Goal: Task Accomplishment & Management: Complete application form

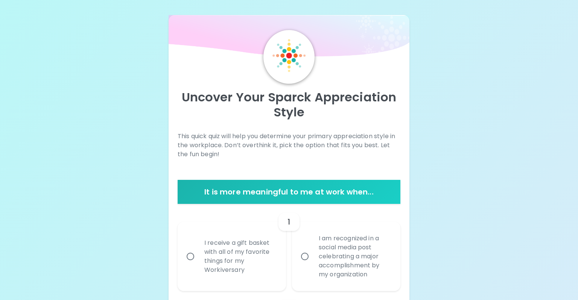
scroll to position [76, 0]
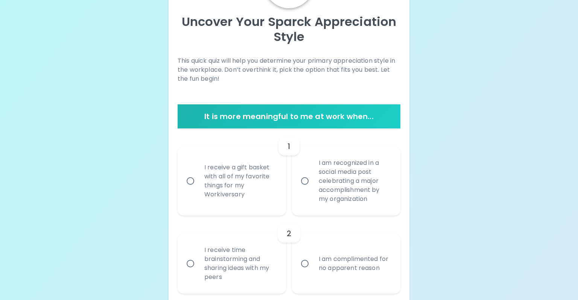
click at [189, 264] on input "I receive time brainstorming and sharing ideas with my peers" at bounding box center [190, 264] width 16 height 16
radio input "true"
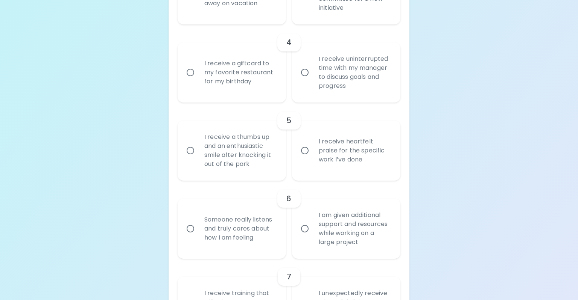
scroll to position [136, 0]
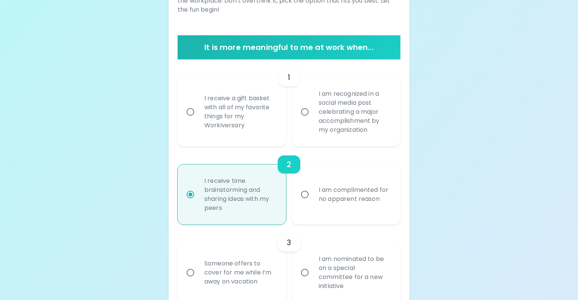
scroll to position [0, 0]
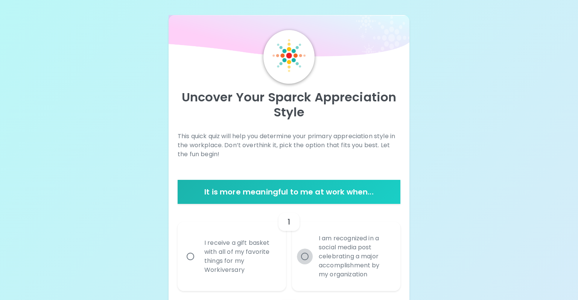
click at [302, 258] on input "I am recognized in a social media post celebrating a major accomplishment by my…" at bounding box center [305, 257] width 16 height 16
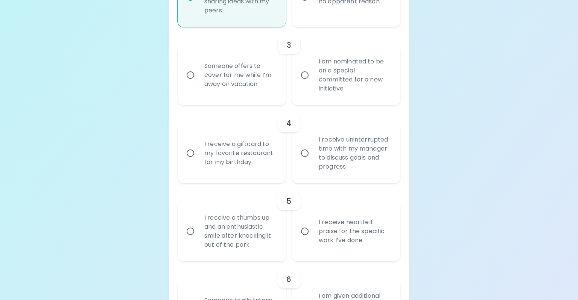
scroll to position [348, 0]
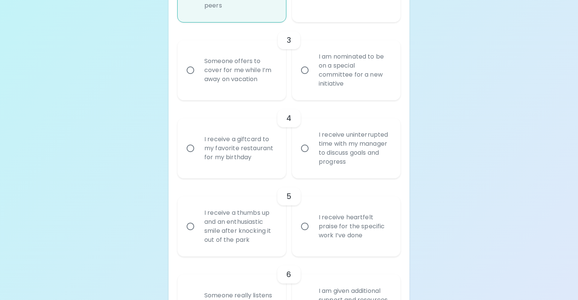
radio input "true"
click at [303, 69] on input "I am nominated to be on a special committee for a new initiative" at bounding box center [305, 70] width 16 height 16
radio input "false"
radio input "true"
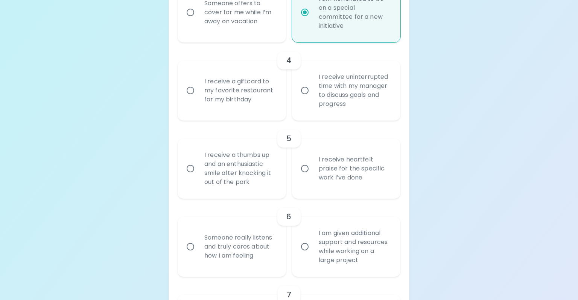
scroll to position [408, 0]
radio input "true"
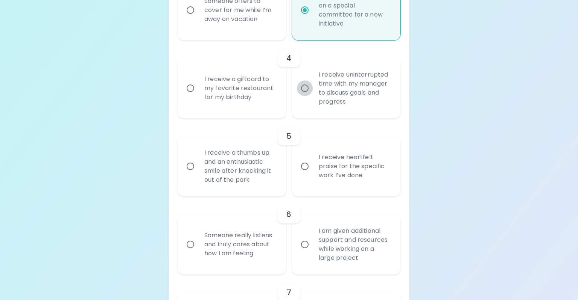
click at [305, 88] on input "I receive uninterrupted time with my manager to discuss goals and progress" at bounding box center [305, 88] width 16 height 16
radio input "false"
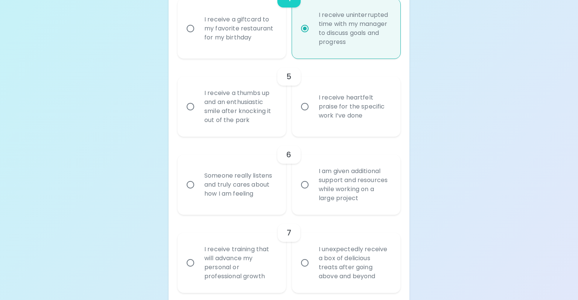
scroll to position [468, 0]
radio input "true"
click at [191, 108] on input "I receive a thumbs up and an enthusiastic smile after knocking it out of the pa…" at bounding box center [190, 107] width 16 height 16
radio input "false"
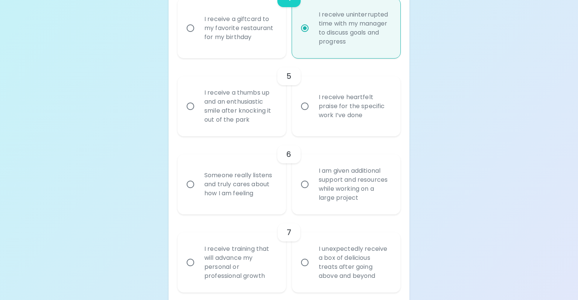
radio input "false"
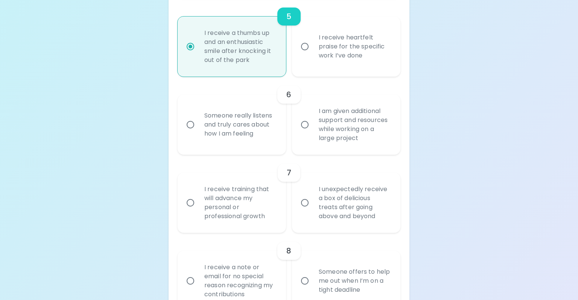
scroll to position [528, 0]
radio input "true"
click at [191, 120] on input "Someone really listens and truly cares about how I am feeling" at bounding box center [190, 125] width 16 height 16
radio input "false"
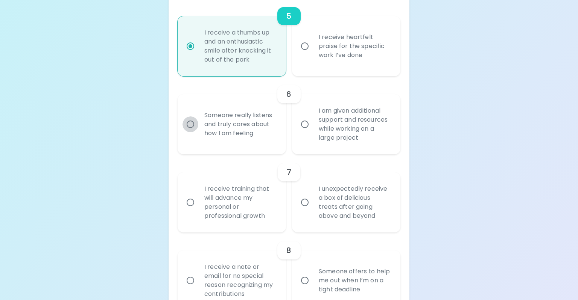
radio input "false"
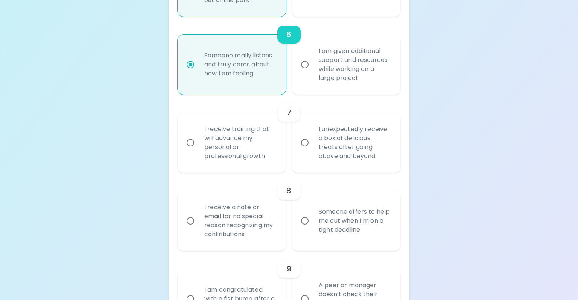
scroll to position [588, 0]
radio input "true"
click at [190, 141] on input "I receive training that will advance my personal or professional growth" at bounding box center [190, 143] width 16 height 16
radio input "false"
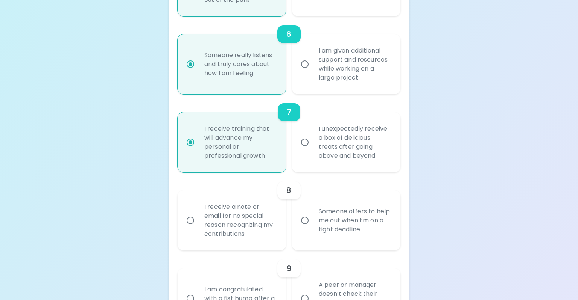
radio input "false"
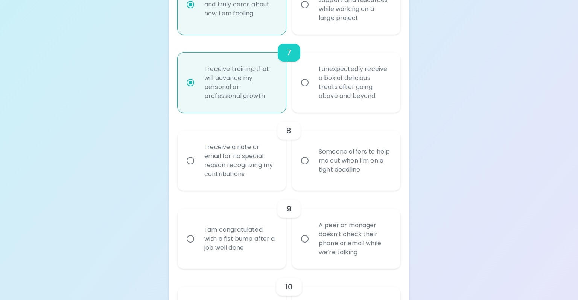
scroll to position [648, 0]
radio input "true"
click at [306, 162] on input "Someone offers to help me out when I’m on a tight deadline" at bounding box center [305, 161] width 16 height 16
radio input "false"
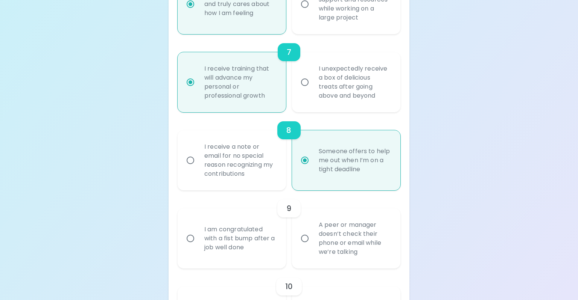
radio input "false"
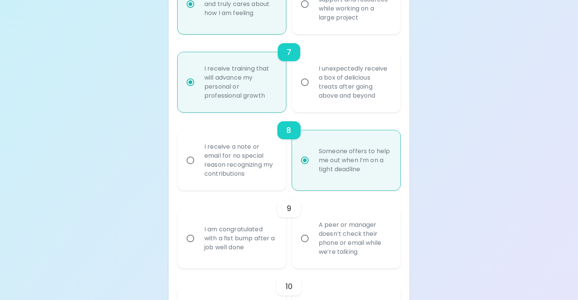
radio input "false"
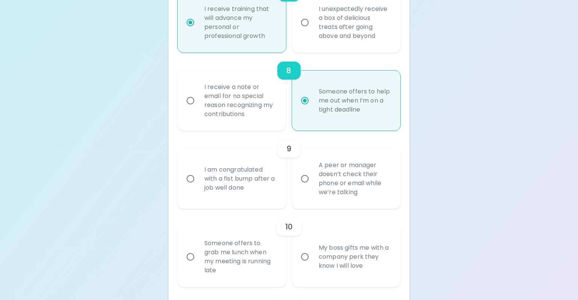
scroll to position [709, 0]
radio input "true"
click at [304, 181] on input "A peer or manager doesn’t check their phone or email while we’re talking" at bounding box center [305, 179] width 16 height 16
radio input "false"
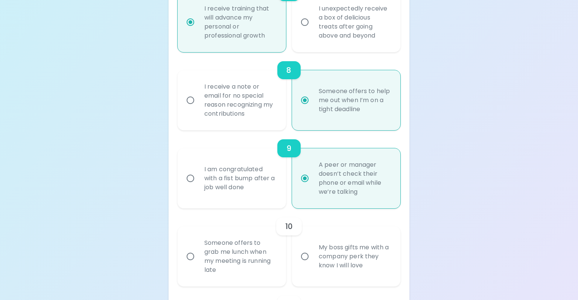
radio input "false"
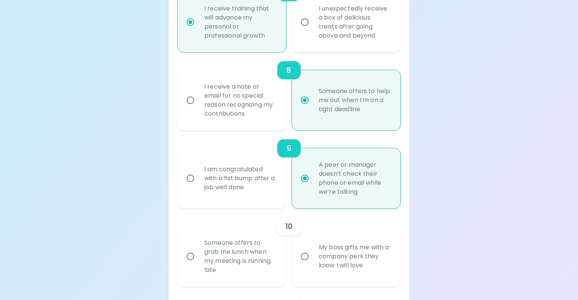
radio input "false"
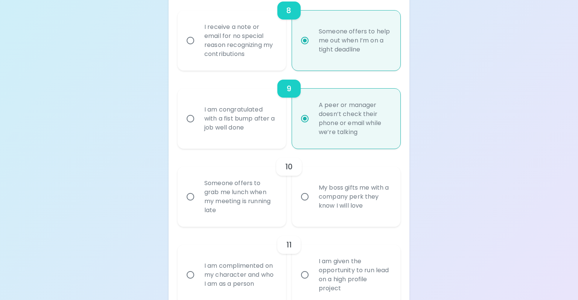
scroll to position [769, 0]
radio input "true"
click at [192, 196] on input "Someone offers to grab me lunch when my meeting is running late" at bounding box center [190, 197] width 16 height 16
radio input "false"
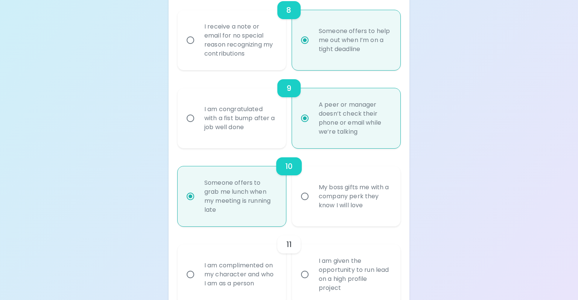
radio input "false"
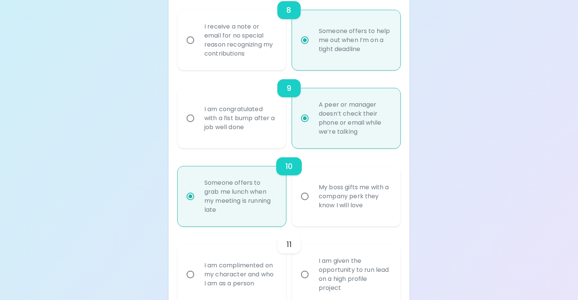
radio input "false"
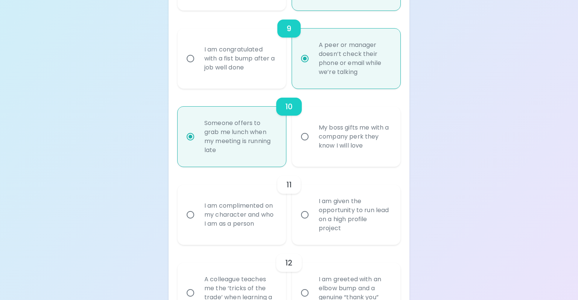
scroll to position [829, 0]
radio input "true"
click at [191, 213] on input "I am complimented on my character and who I am as a person" at bounding box center [190, 215] width 16 height 16
radio input "false"
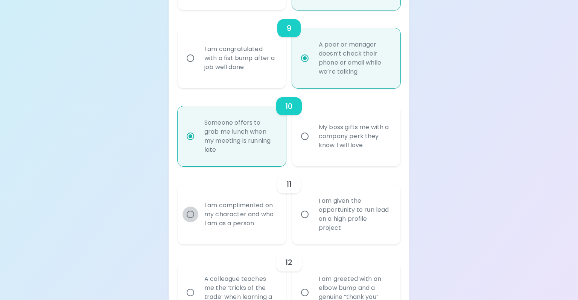
radio input "false"
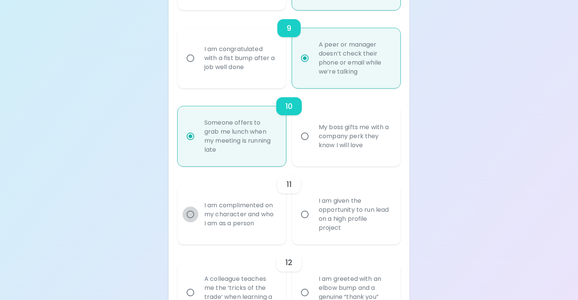
radio input "false"
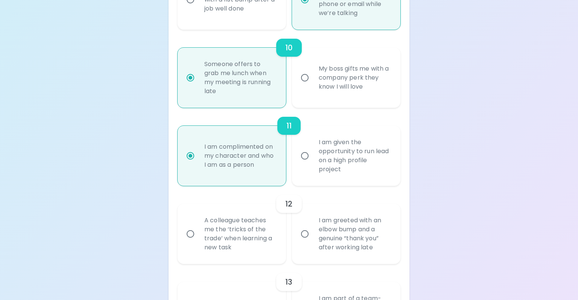
scroll to position [889, 0]
radio input "true"
click at [190, 232] on input "A colleague teaches me the ‘tricks of the trade’ when learning a new task" at bounding box center [190, 233] width 16 height 16
radio input "false"
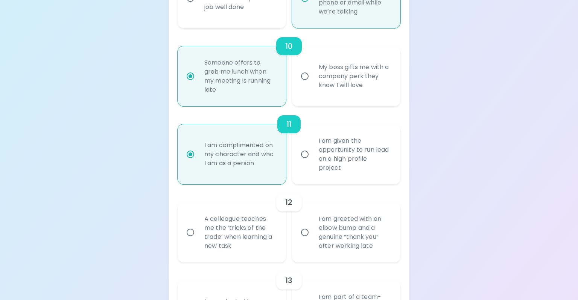
radio input "false"
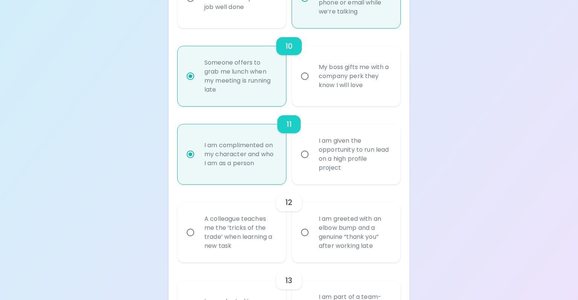
radio input "false"
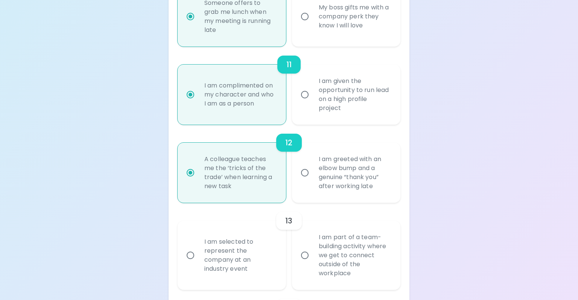
scroll to position [949, 0]
radio input "true"
click at [190, 255] on input "I am selected to represent the company at an industry event" at bounding box center [190, 255] width 16 height 16
radio input "false"
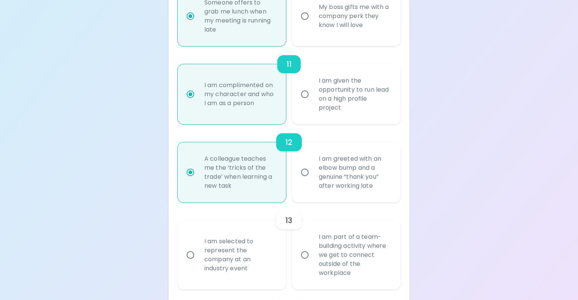
radio input "false"
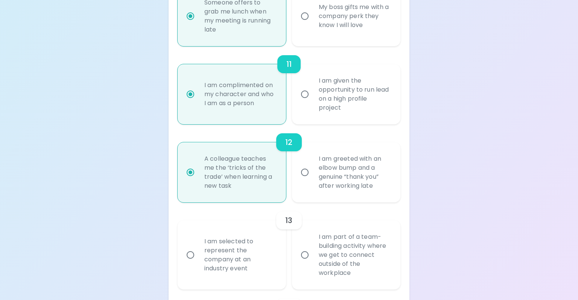
radio input "false"
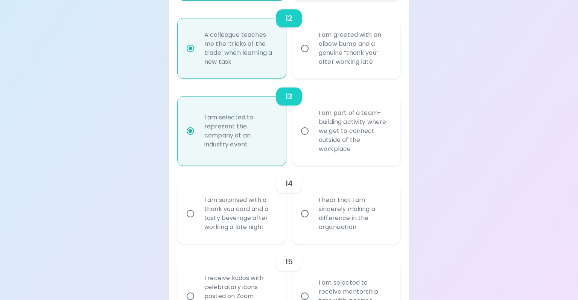
scroll to position [1141, 0]
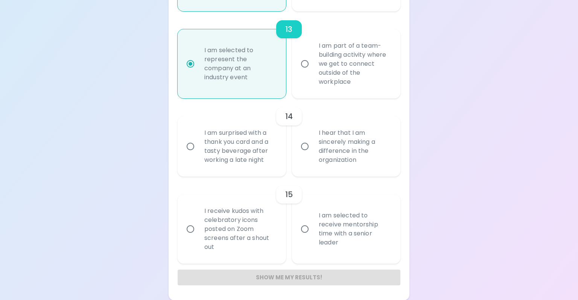
radio input "true"
click at [310, 144] on input "I hear that I am sincerely making a difference in the organization" at bounding box center [305, 147] width 16 height 16
radio input "false"
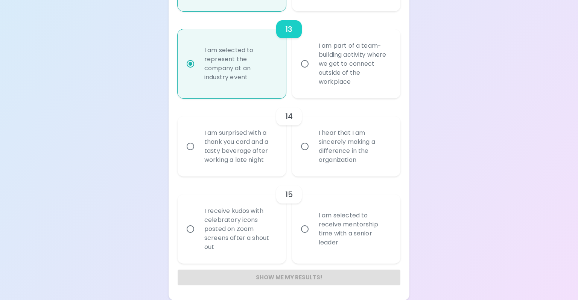
radio input "false"
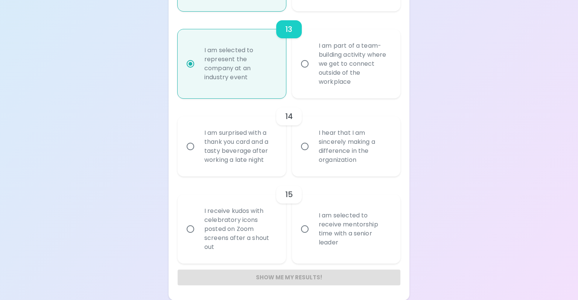
radio input "false"
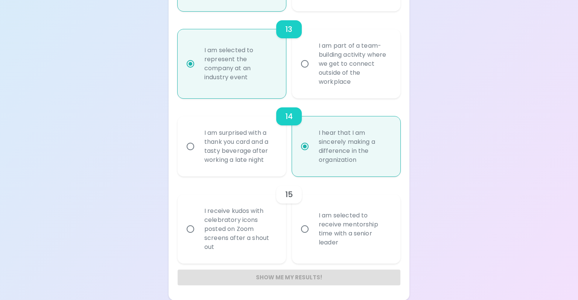
radio input "true"
click at [305, 228] on input "I am selected to receive mentorship time with a senior leader" at bounding box center [305, 230] width 16 height 16
radio input "false"
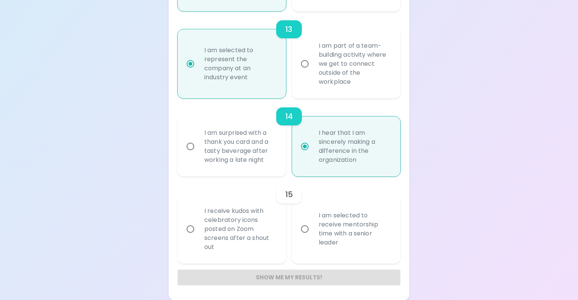
radio input "false"
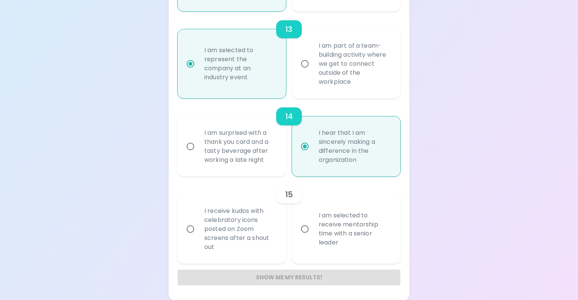
radio input "false"
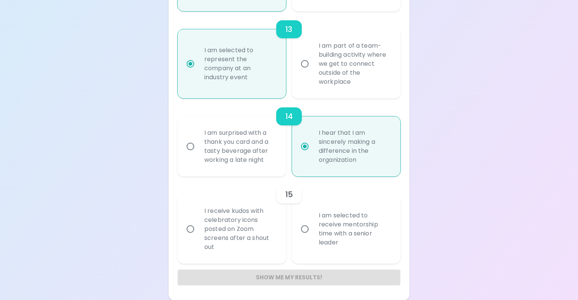
radio input "false"
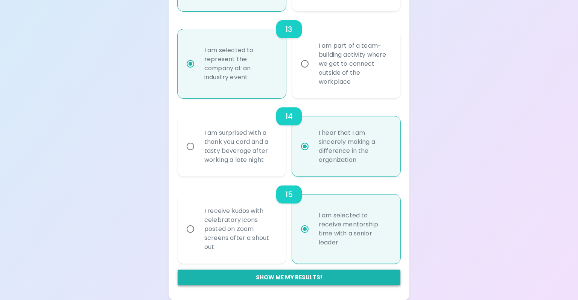
radio input "true"
click at [294, 280] on button "Show me my results!" at bounding box center [289, 278] width 223 height 16
radio input "false"
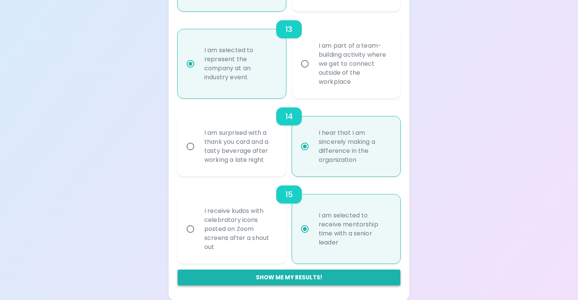
radio input "false"
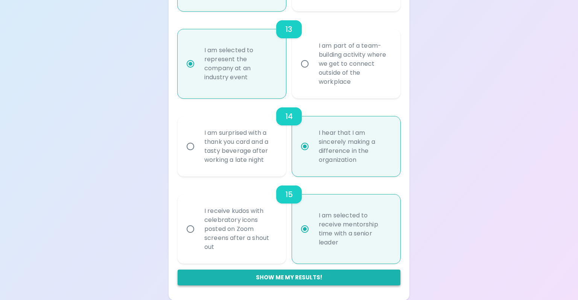
radio input "false"
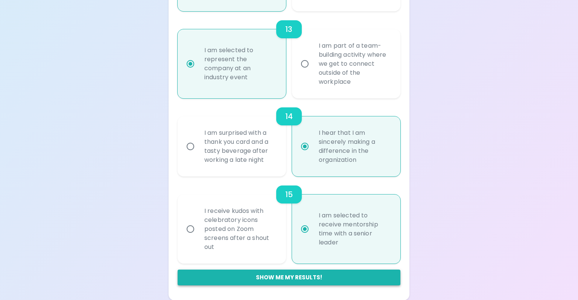
radio input "false"
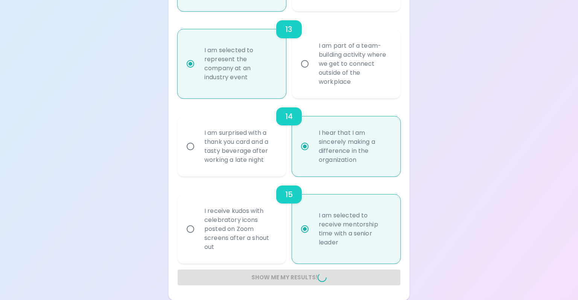
radio input "false"
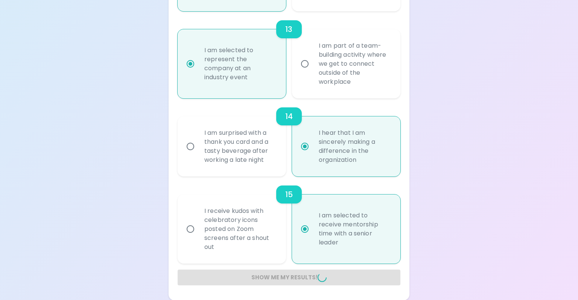
radio input "false"
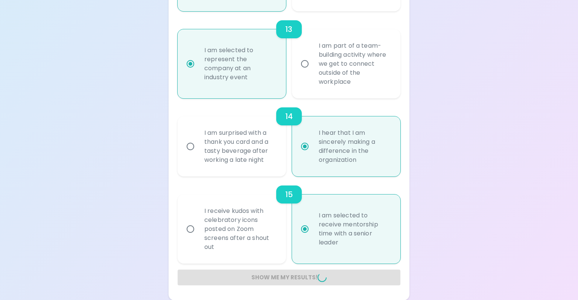
radio input "false"
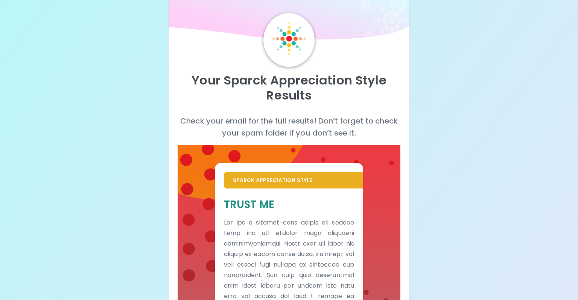
scroll to position [0, 0]
